Goal: Information Seeking & Learning: Check status

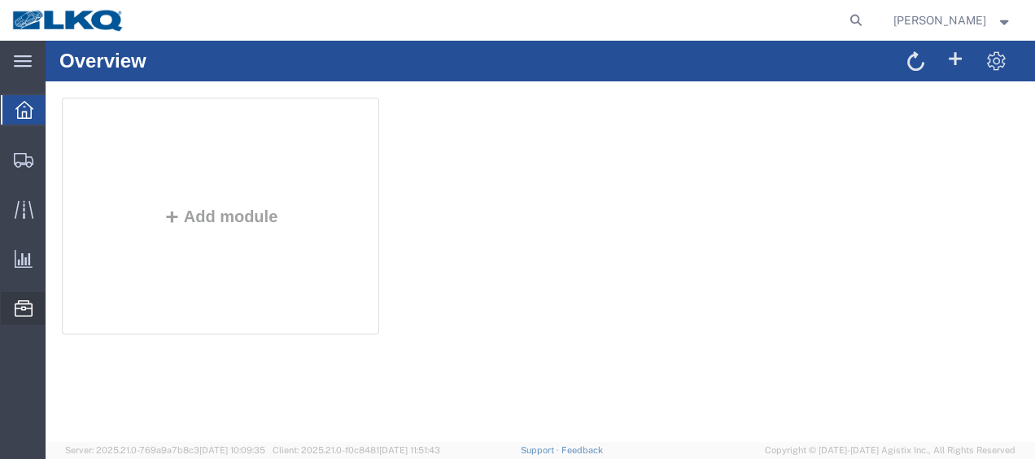
click at [0, 0] on span "Location Appointment" at bounding box center [0, 0] width 0 height 0
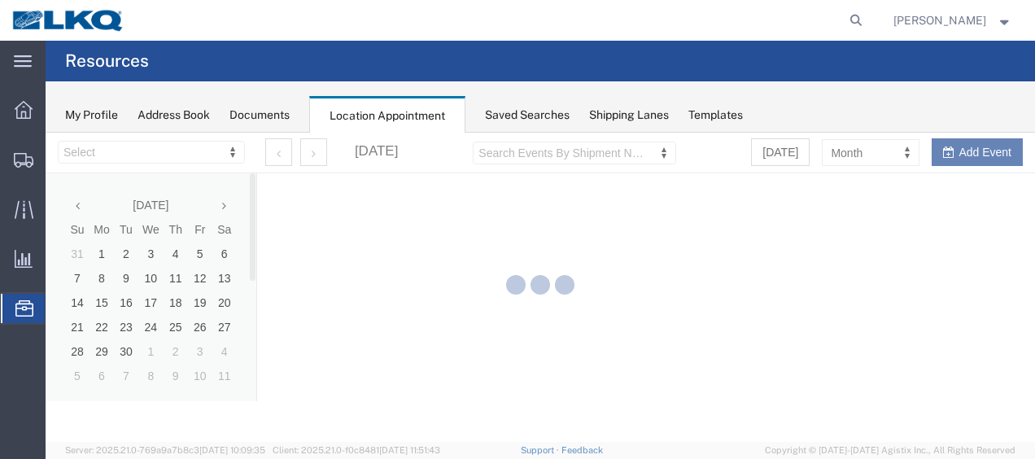
select select "27578"
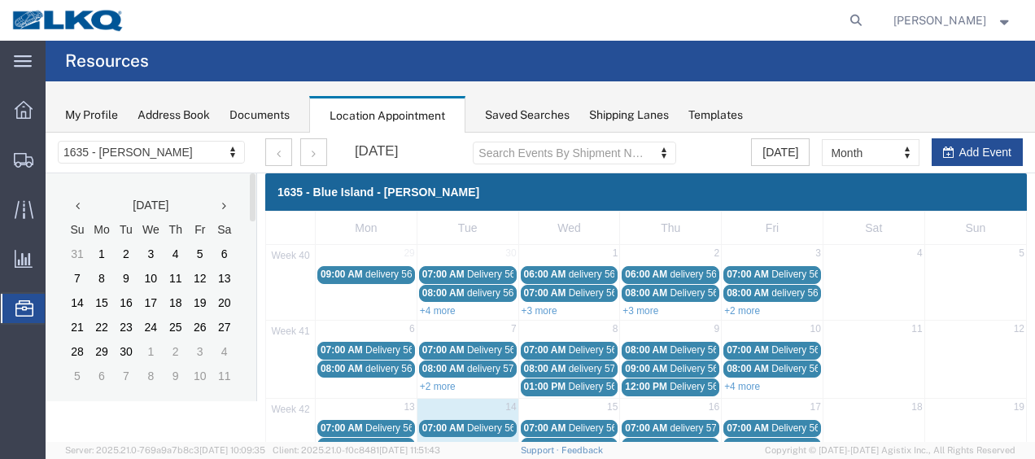
click at [223, 204] on icon at bounding box center [224, 205] width 4 height 11
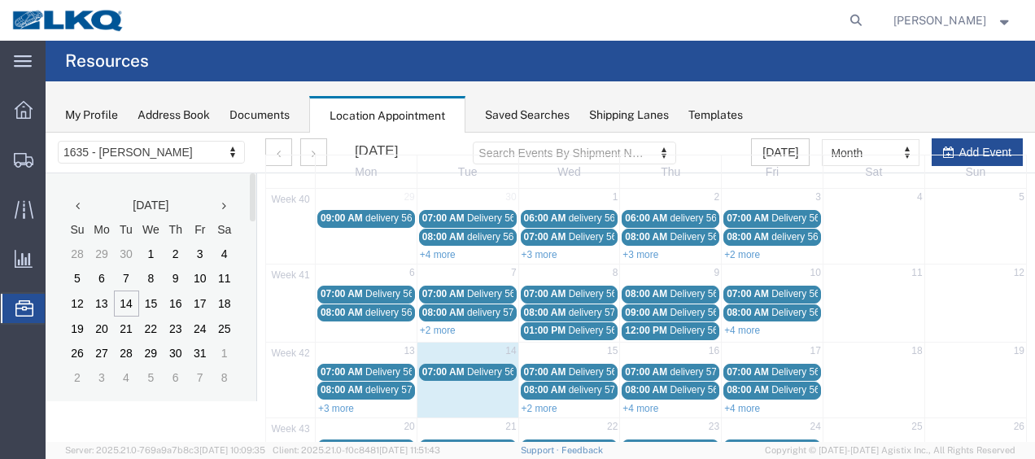
scroll to position [81, 0]
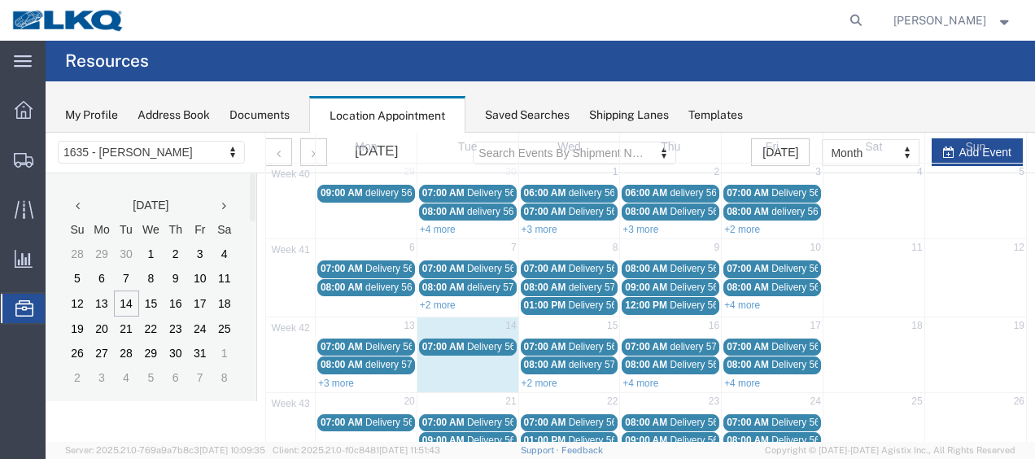
click at [463, 341] on div "07:00 AM Delivery 56743505" at bounding box center [467, 347] width 91 height 12
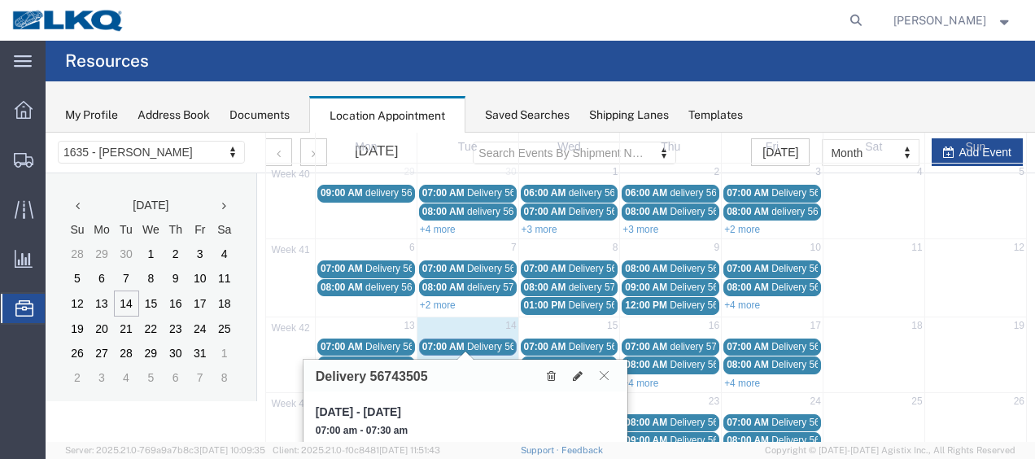
click at [601, 371] on icon at bounding box center [603, 375] width 9 height 10
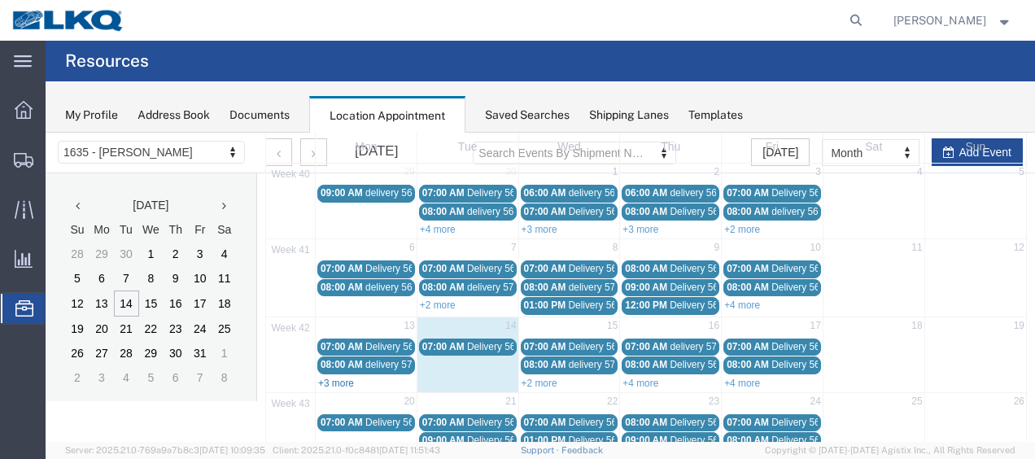
click at [346, 381] on link "+3 more" at bounding box center [336, 382] width 36 height 11
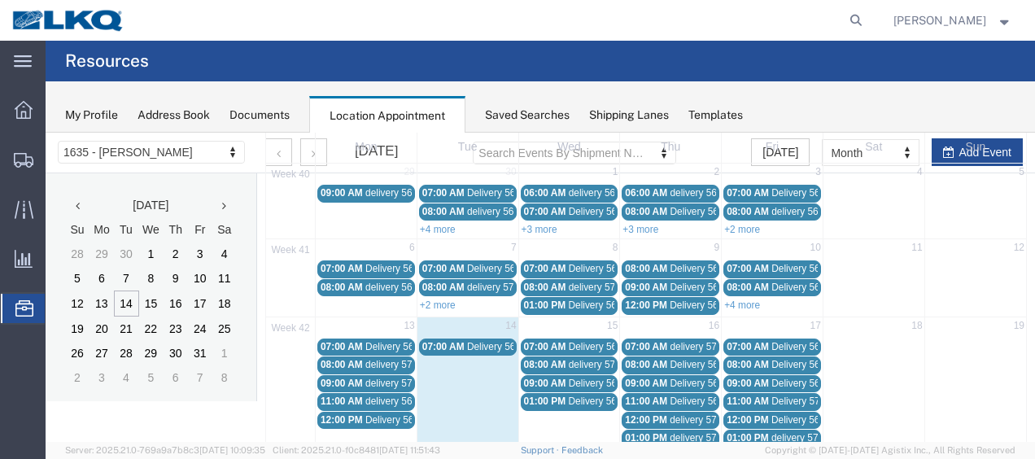
click at [360, 341] on span "07:00 AM" at bounding box center [341, 346] width 42 height 11
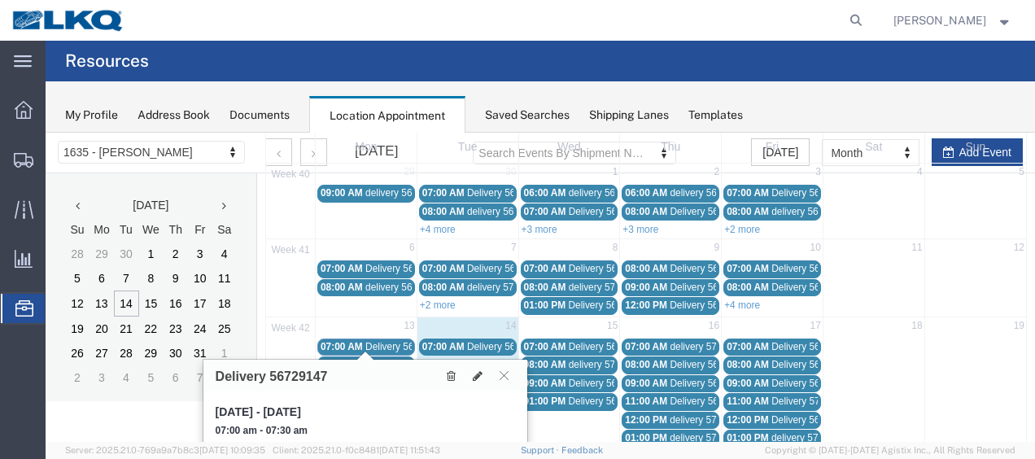
click at [464, 345] on div "07:00 AM Delivery 56743505" at bounding box center [467, 347] width 91 height 12
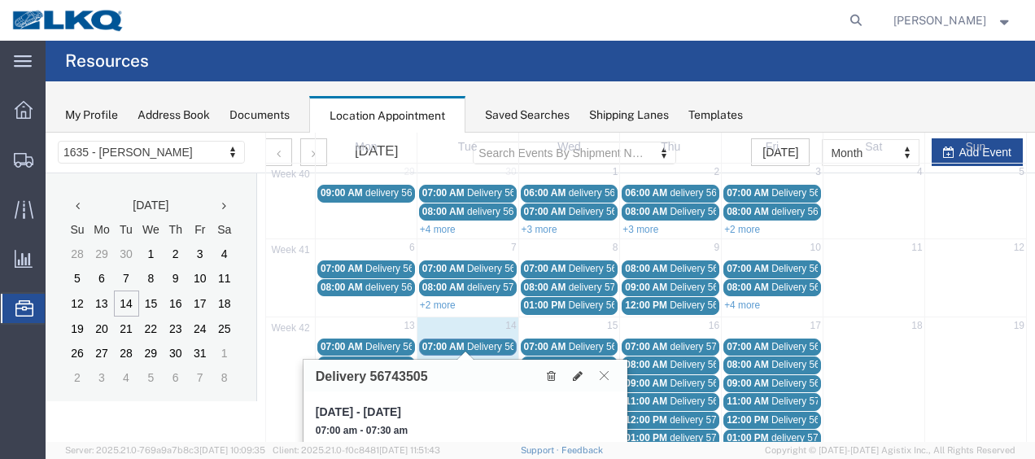
click at [602, 378] on icon at bounding box center [603, 375] width 9 height 10
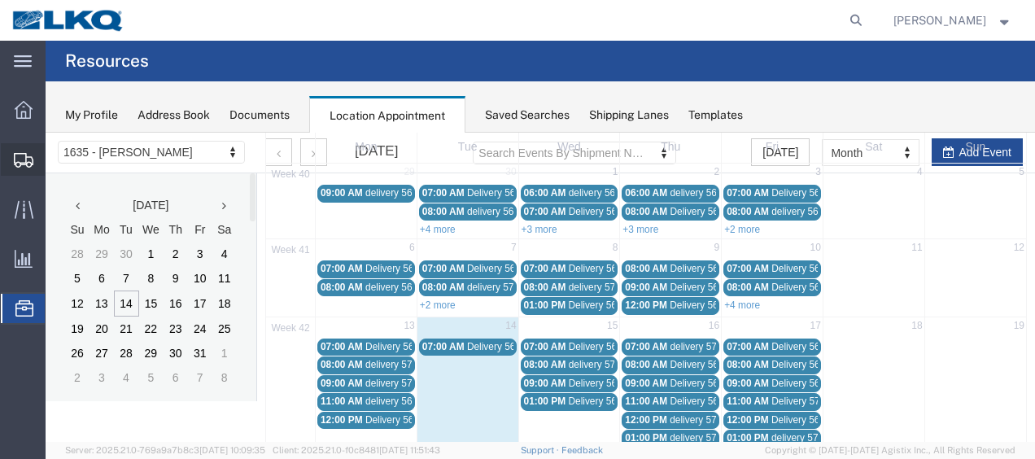
click at [0, 0] on span "Shipment Manager" at bounding box center [0, 0] width 0 height 0
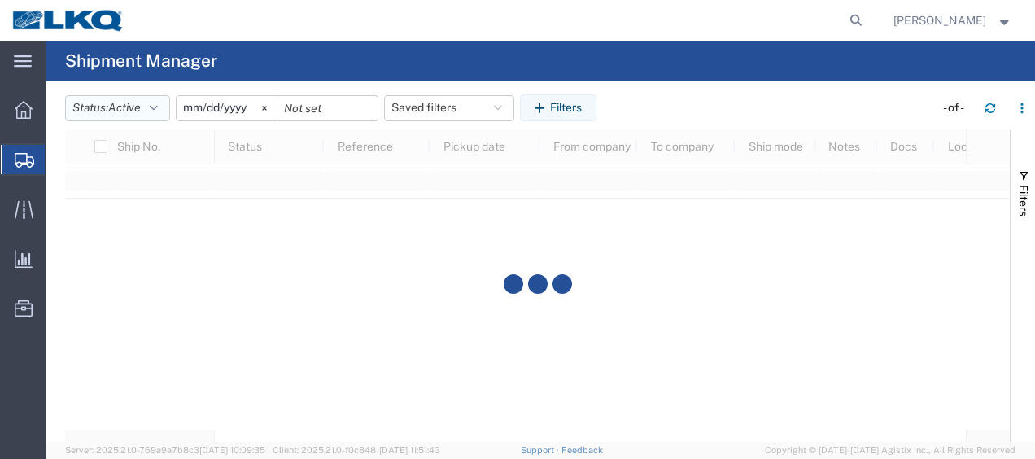
click at [158, 107] on icon "button" at bounding box center [154, 107] width 8 height 11
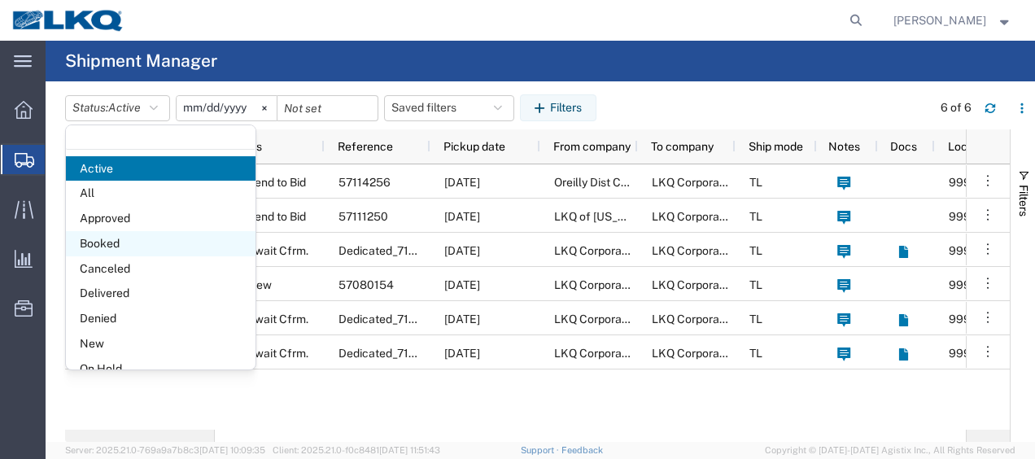
click at [120, 244] on span "Booked" at bounding box center [161, 243] width 190 height 25
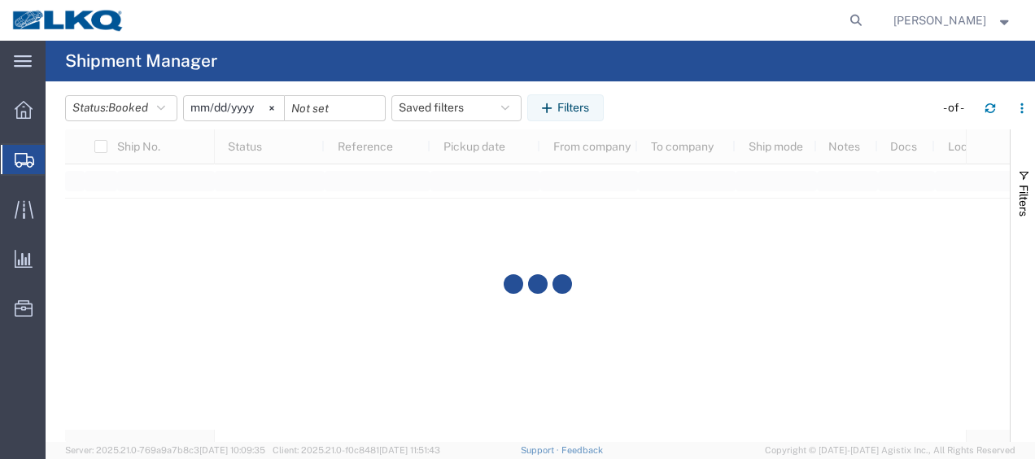
click at [200, 106] on input "[DATE]" at bounding box center [234, 108] width 100 height 24
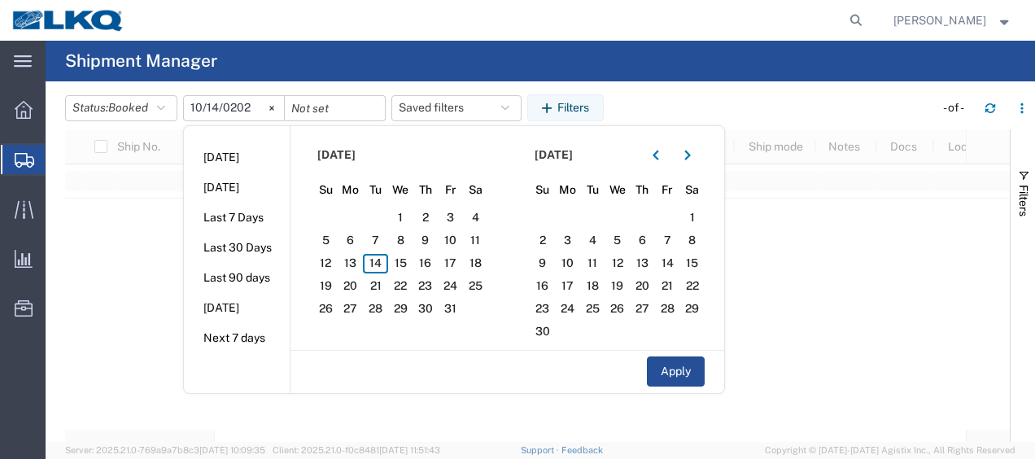
type input "[DATE]"
click at [373, 266] on span "14" at bounding box center [375, 264] width 25 height 20
click at [402, 260] on span "15" at bounding box center [400, 264] width 25 height 20
click at [689, 377] on button "Apply" at bounding box center [676, 371] width 58 height 30
type input "[DATE]"
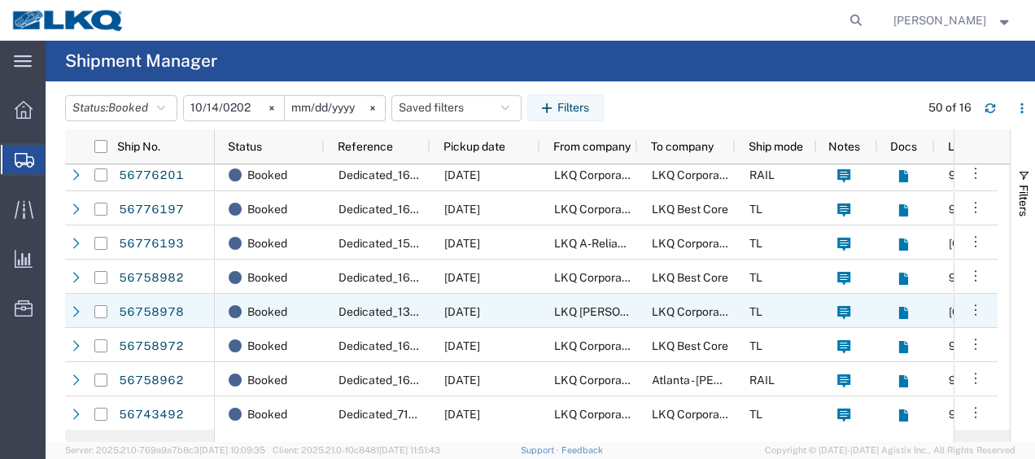
scroll to position [281, 0]
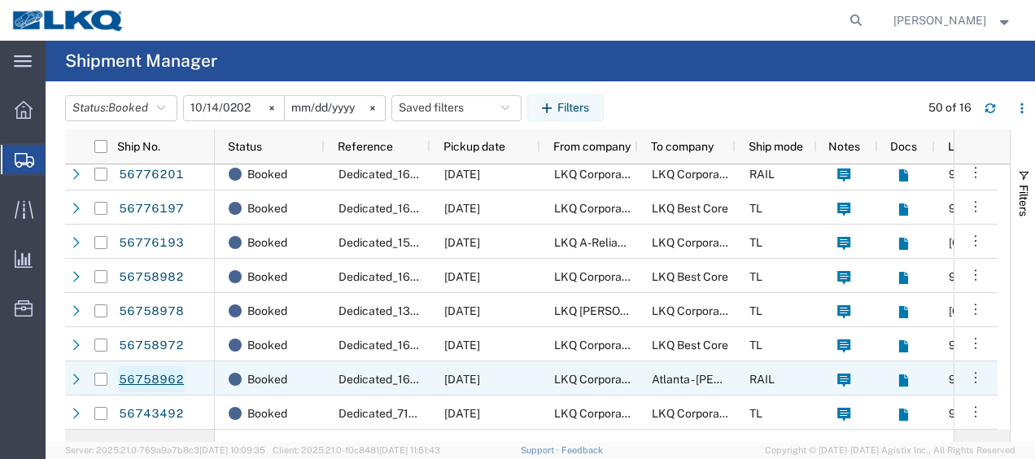
click at [164, 373] on link "56758962" at bounding box center [151, 379] width 67 height 26
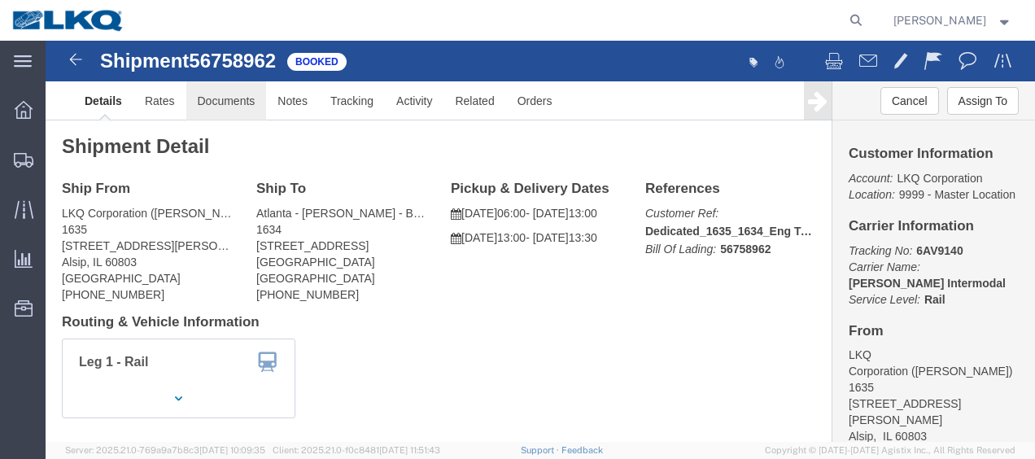
click link "Documents"
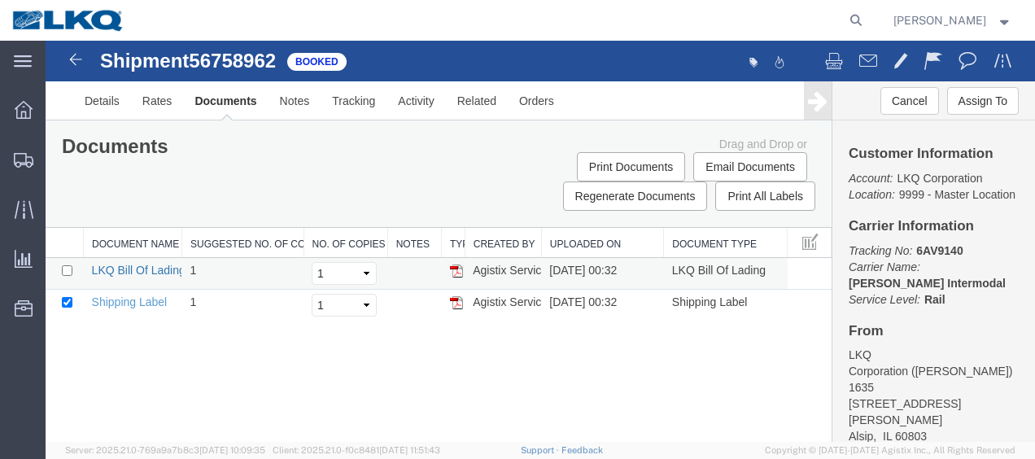
click at [125, 264] on link "LKQ Bill Of Lading" at bounding box center [139, 270] width 94 height 13
click at [77, 53] on img at bounding box center [76, 60] width 20 height 20
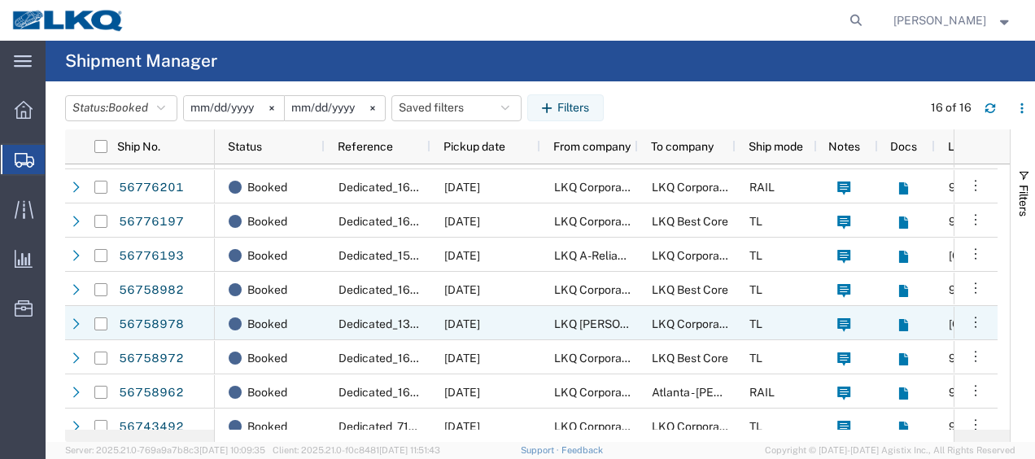
scroll to position [281, 0]
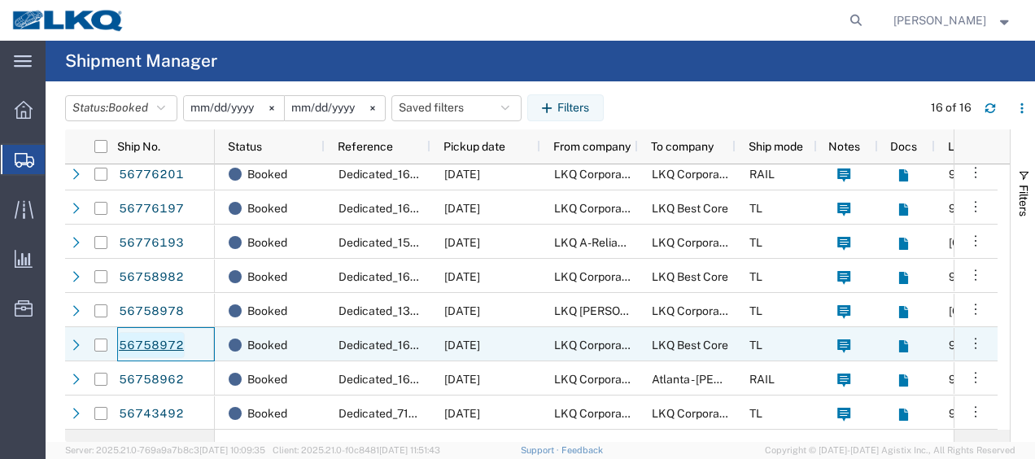
click at [171, 335] on link "56758972" at bounding box center [151, 345] width 67 height 26
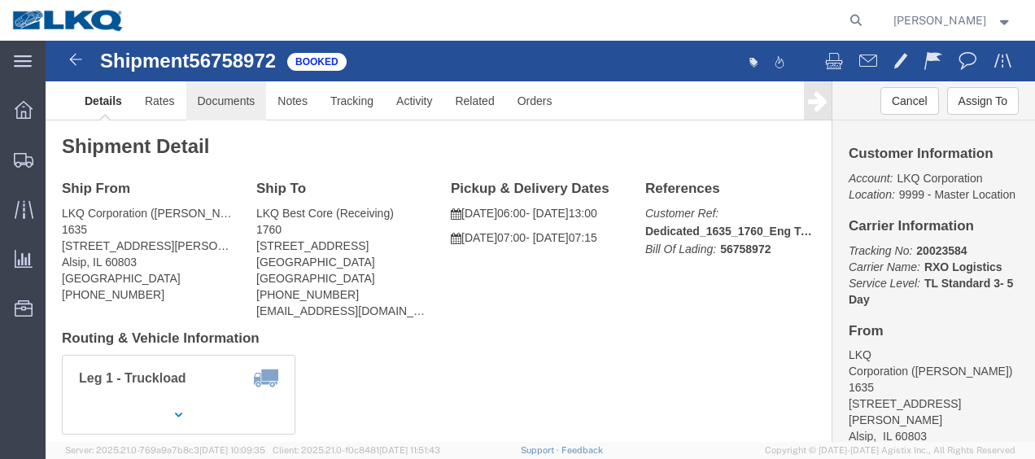
click link "Documents"
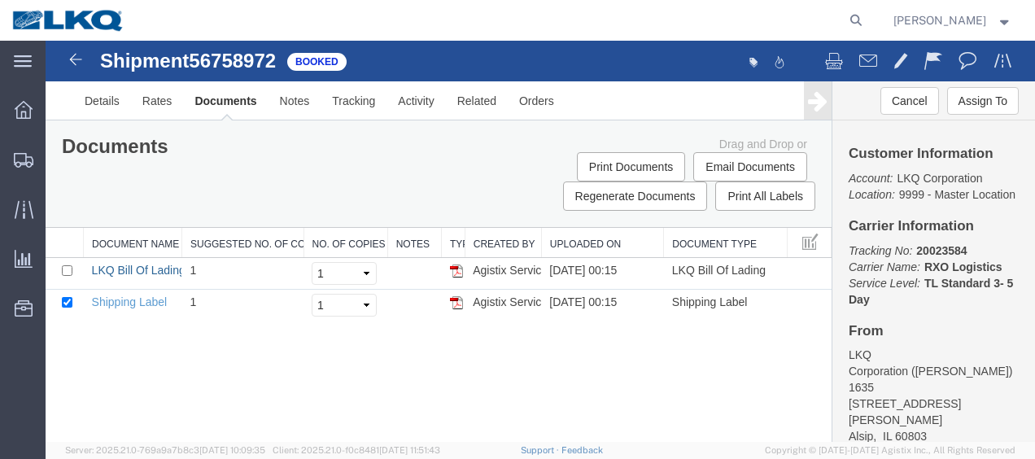
drag, startPoint x: 143, startPoint y: 265, endPoint x: 310, endPoint y: 161, distance: 196.6
click at [143, 265] on link "LKQ Bill Of Lading" at bounding box center [139, 270] width 94 height 13
click at [67, 61] on img at bounding box center [76, 60] width 20 height 20
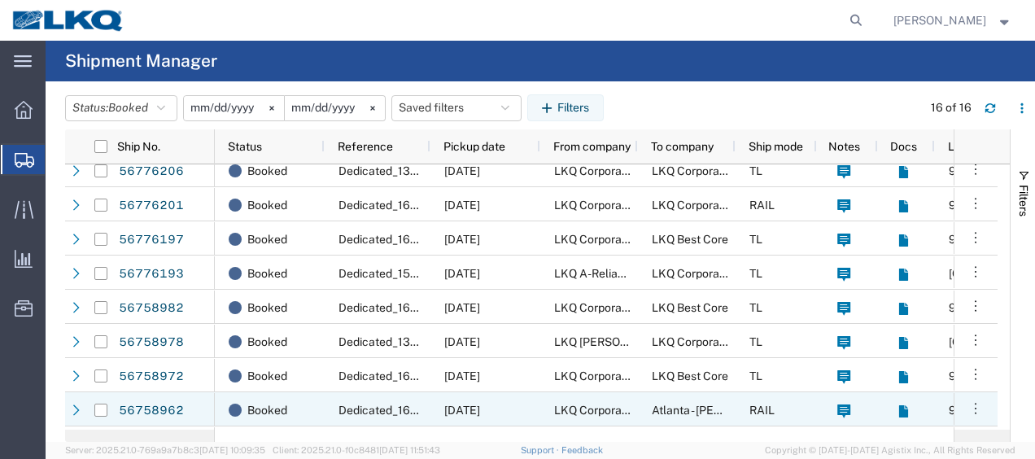
scroll to position [281, 0]
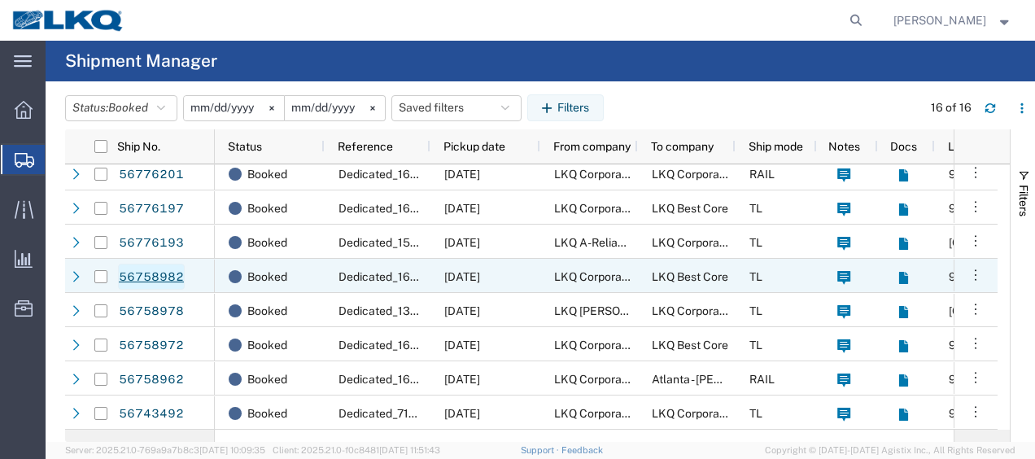
click at [169, 272] on link "56758982" at bounding box center [151, 277] width 67 height 26
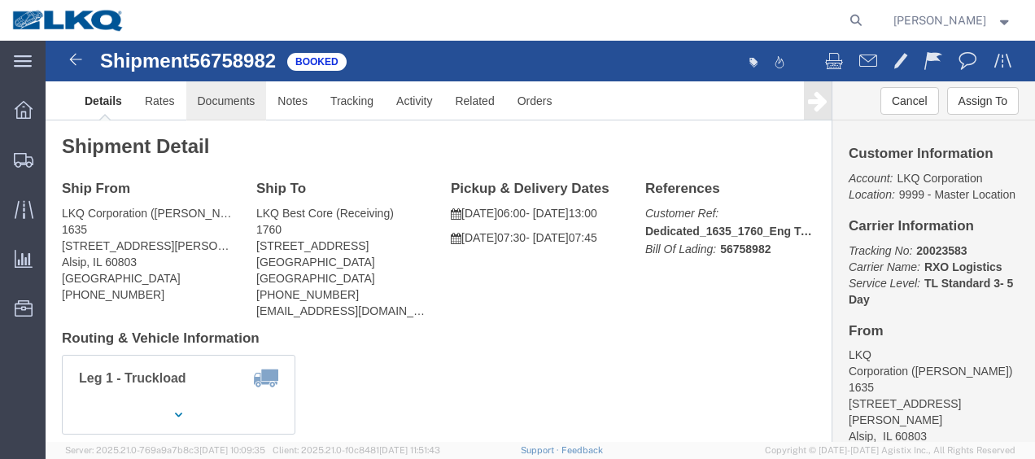
click link "Documents"
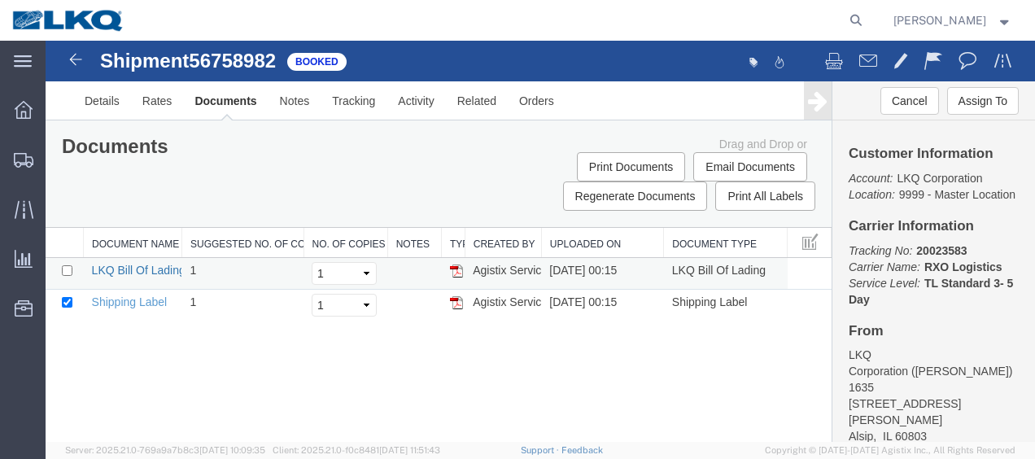
click at [141, 264] on link "LKQ Bill Of Lading" at bounding box center [139, 270] width 94 height 13
click at [69, 63] on img at bounding box center [76, 60] width 20 height 20
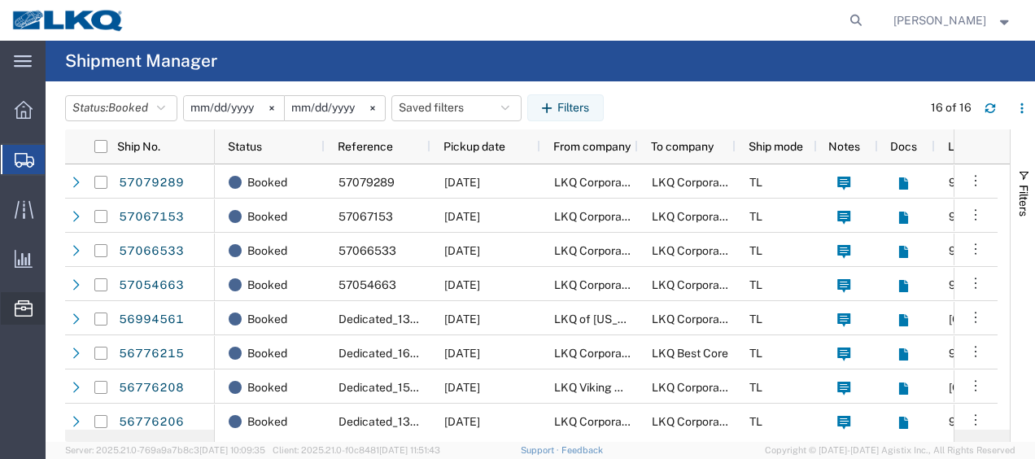
click at [0, 0] on span "Location Appointment" at bounding box center [0, 0] width 0 height 0
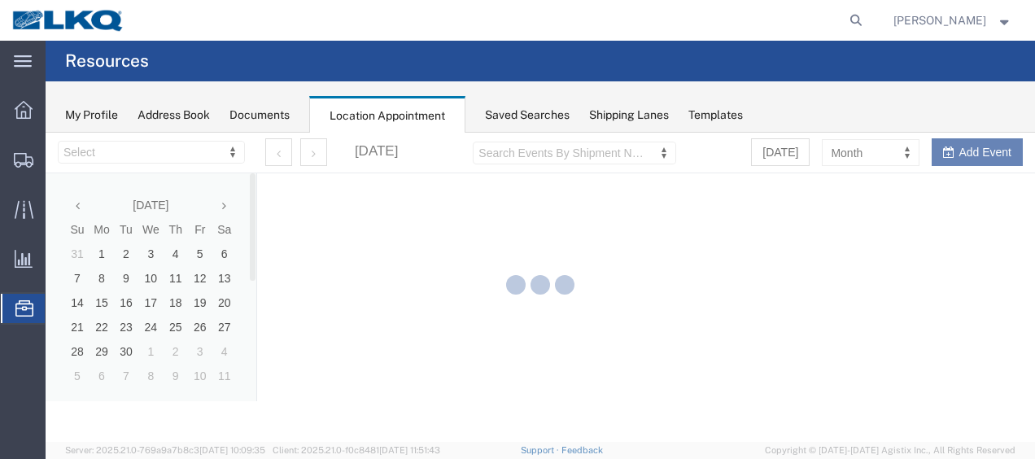
select select "27578"
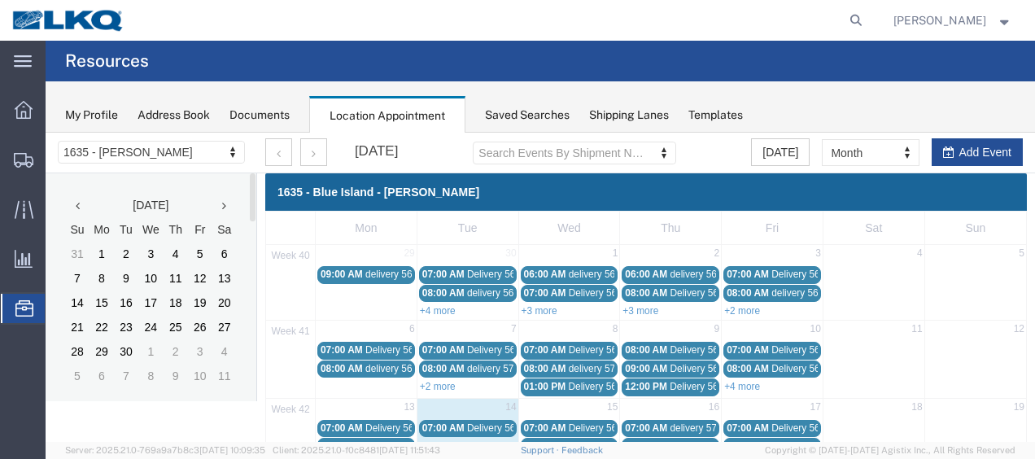
click at [222, 204] on icon at bounding box center [224, 205] width 4 height 11
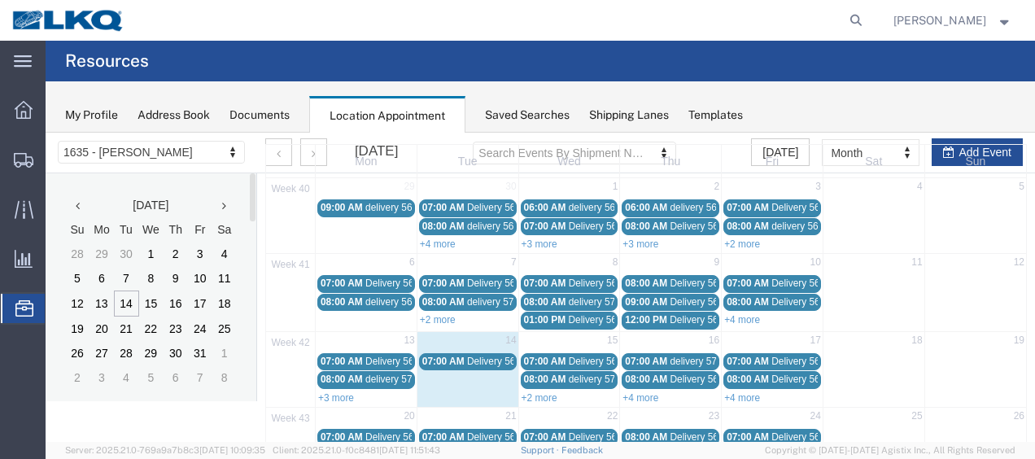
scroll to position [163, 0]
